Goal: Information Seeking & Learning: Learn about a topic

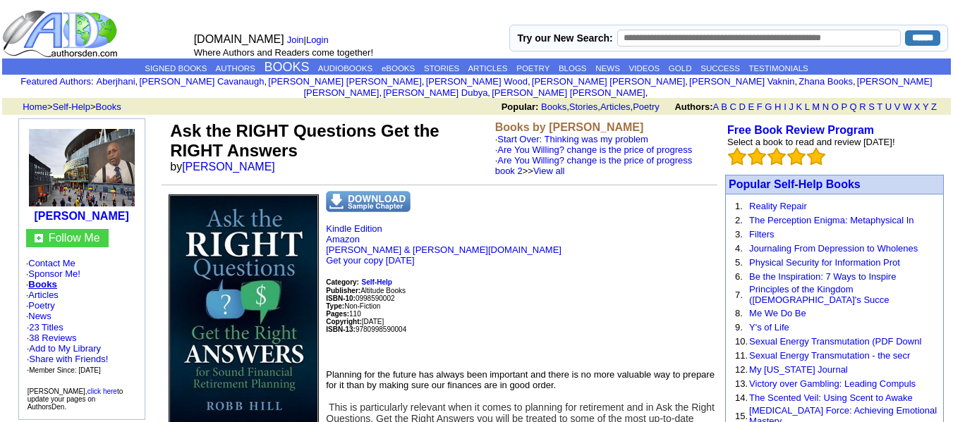
click at [96, 155] on img at bounding box center [82, 168] width 106 height 78
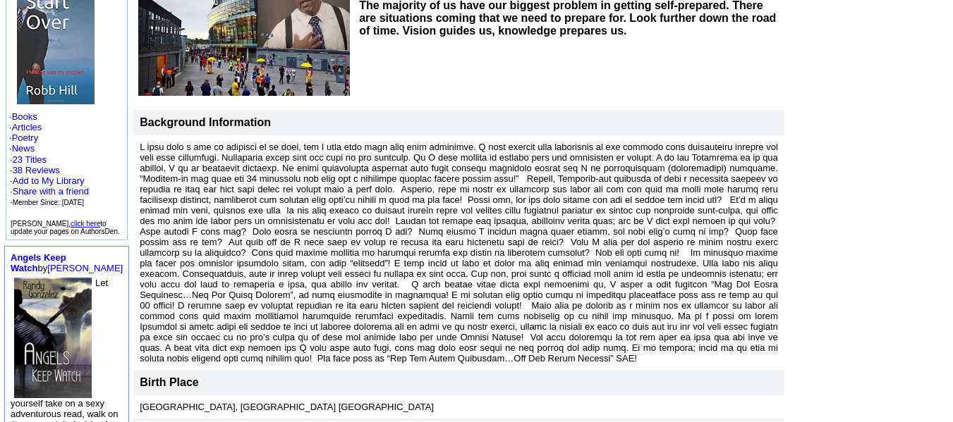
scroll to position [212, 0]
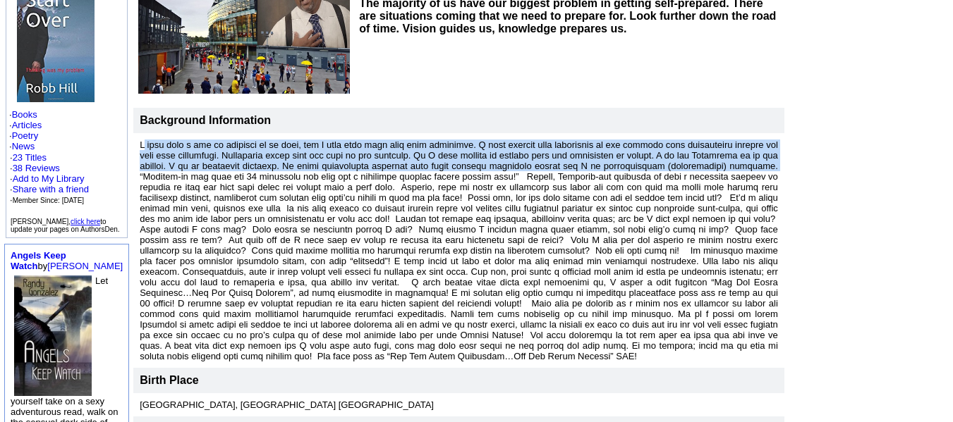
drag, startPoint x: 776, startPoint y: 154, endPoint x: 129, endPoint y: 135, distance: 647.7
click at [133, 135] on td at bounding box center [458, 250] width 651 height 235
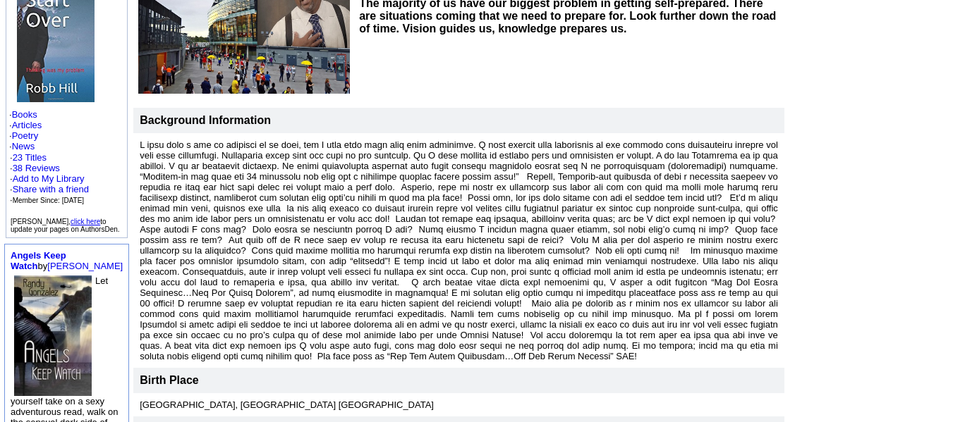
click at [798, 275] on td at bounding box center [867, 240] width 163 height 666
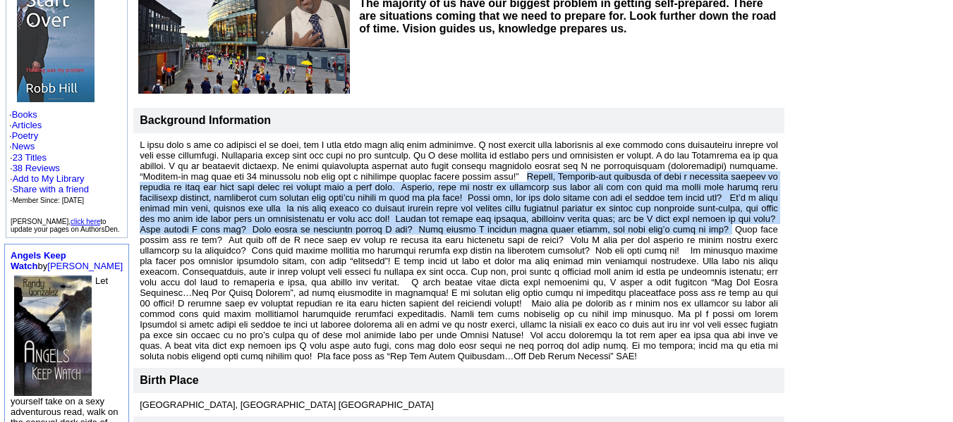
drag, startPoint x: 516, startPoint y: 164, endPoint x: 795, endPoint y: 204, distance: 282.1
click at [755, 209] on font at bounding box center [459, 251] width 638 height 222
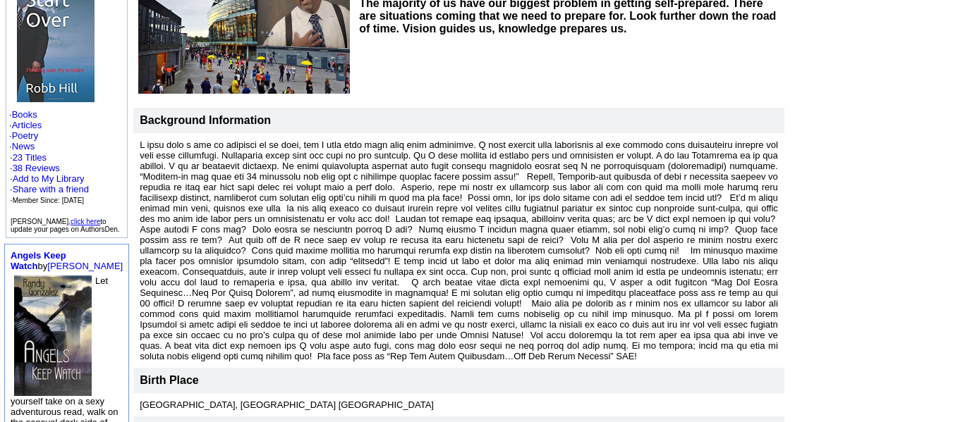
click at [800, 194] on td at bounding box center [867, 240] width 163 height 666
